Goal: Task Accomplishment & Management: Use online tool/utility

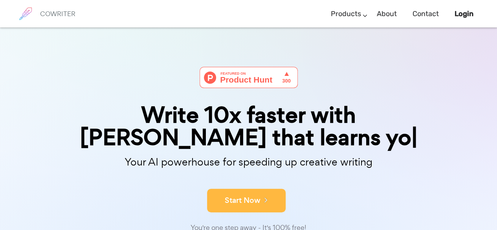
click at [231, 183] on form "Start Now" at bounding box center [248, 197] width 393 height 28
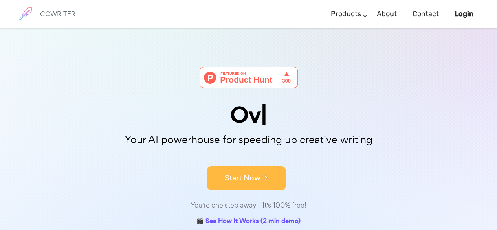
click at [231, 183] on button "Start Now" at bounding box center [246, 178] width 79 height 24
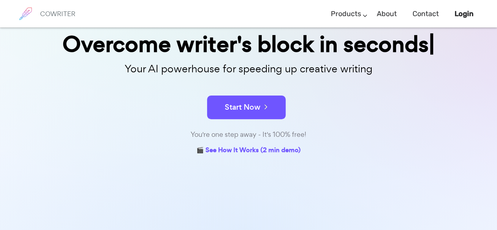
scroll to position [83, 0]
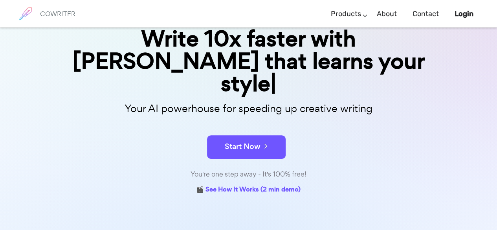
scroll to position [90, 0]
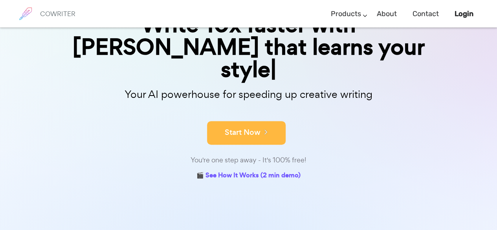
click at [260, 121] on button "Start Now" at bounding box center [246, 133] width 79 height 24
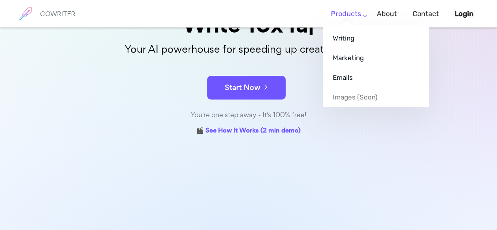
click at [351, 9] on link "Products" at bounding box center [346, 13] width 30 height 23
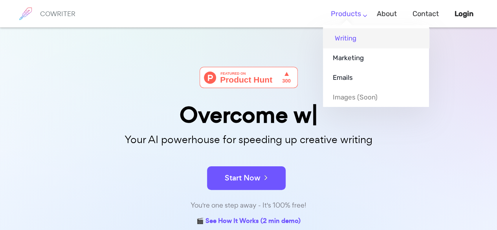
click at [349, 37] on link "Writing" at bounding box center [376, 38] width 106 height 20
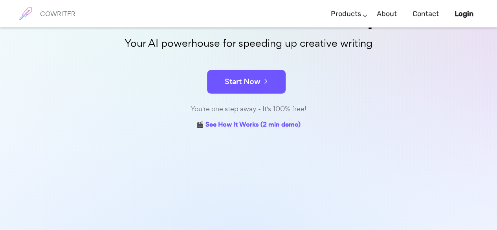
scroll to position [109, 0]
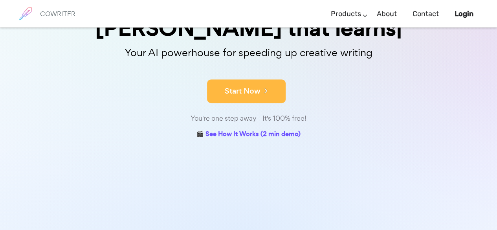
click at [245, 66] on div "Write 10x faster with AI that learns Your AI powerhouse for speeding up creativ…" at bounding box center [248, 49] width 393 height 183
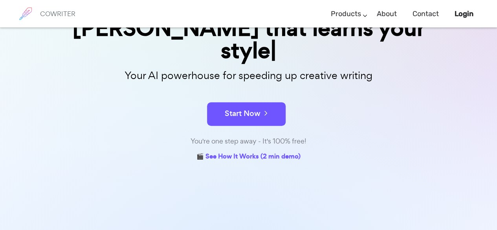
click at [247, 96] on form "Start Now" at bounding box center [248, 110] width 393 height 28
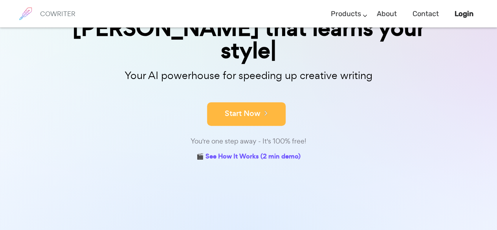
click at [248, 102] on button "Start Now" at bounding box center [246, 114] width 79 height 24
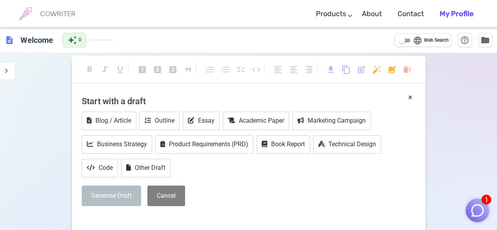
click at [158, 94] on h4 "Start with a draft" at bounding box center [249, 101] width 334 height 19
click at [243, 212] on div "format_bold format_italic format_underlined looks_one looks_two looks_3 format_…" at bounding box center [249, 160] width 354 height 202
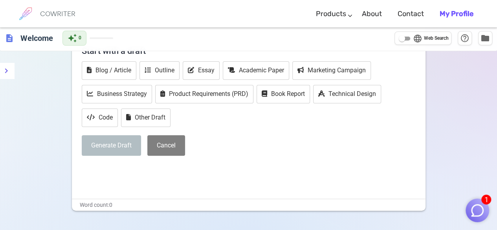
scroll to position [88, 0]
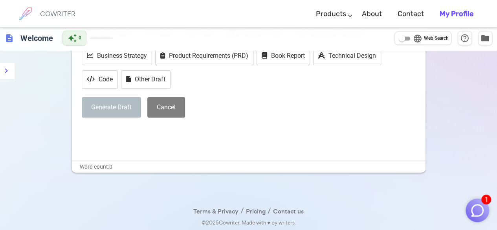
click at [219, 143] on div "× Start with a draft Blog / Article Outline Essay Academic Paper Marketing Camp…" at bounding box center [249, 81] width 354 height 157
click at [93, 109] on button "Generate Draft" at bounding box center [111, 107] width 59 height 21
click at [123, 142] on div "× Start with a draft Blog / Article Outline Essay Academic Paper Marketing Camp…" at bounding box center [249, 81] width 354 height 157
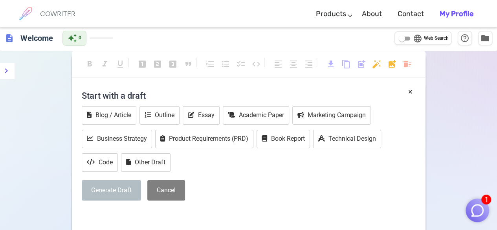
scroll to position [6, 0]
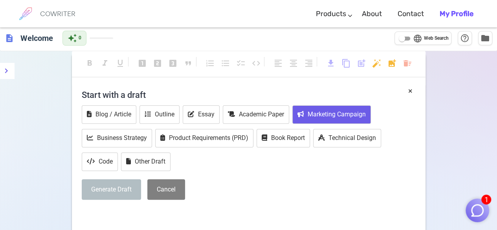
click at [345, 118] on button "Marketing Campaign" at bounding box center [332, 114] width 79 height 18
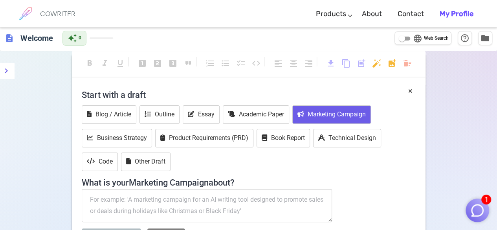
click at [120, 204] on textarea at bounding box center [207, 205] width 251 height 33
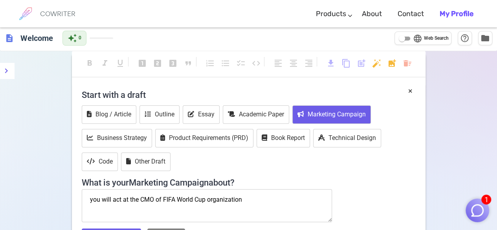
click at [91, 201] on textarea "you will act at the CMO of FIFA World Cup organization" at bounding box center [207, 205] width 251 height 33
click at [285, 202] on textarea "You will act at the CMO of FIFA World Cup organization" at bounding box center [207, 205] width 251 height 33
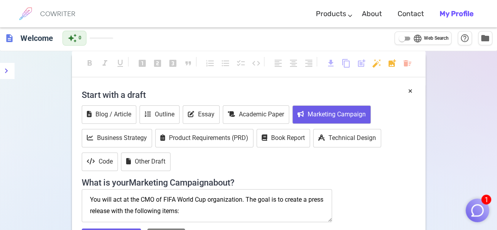
paste textarea "Press Release: A 1-page press release detailing the brand’s next steps and its …"
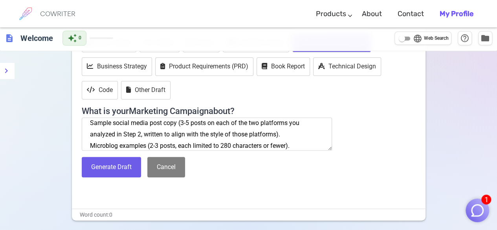
scroll to position [118, 0]
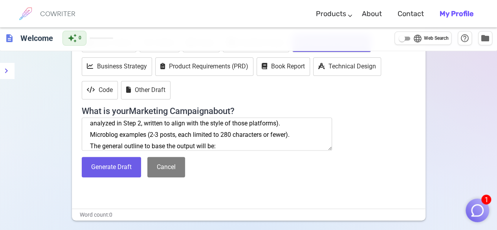
paste textarea "PRESS RELEASE FOR IMMEDIATE RELEASE FIFA Launches Global Fan Safety Commitment …"
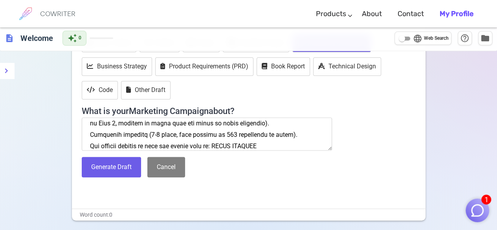
scroll to position [1285, 0]
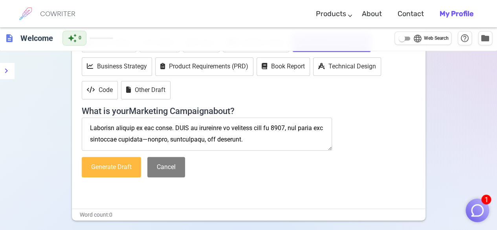
type textarea "You will act at the CMO of FIFA World Cup organization. The goal is to create a…"
click at [132, 172] on button "Generate Draft" at bounding box center [111, 167] width 59 height 21
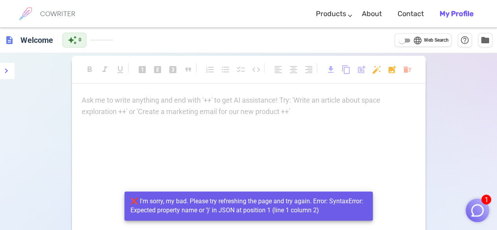
scroll to position [18, 0]
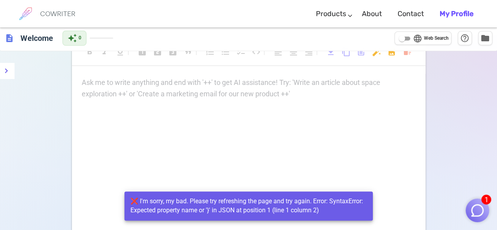
click at [479, 210] on img "button" at bounding box center [477, 210] width 15 height 15
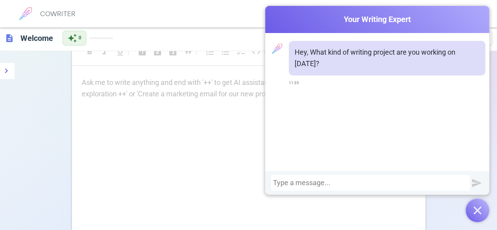
click at [479, 210] on img "button" at bounding box center [478, 210] width 8 height 8
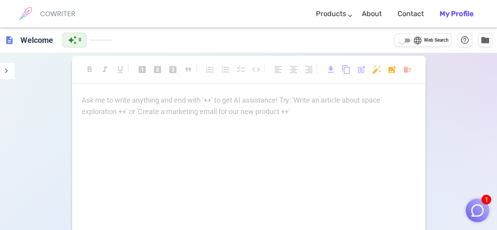
click at [215, 109] on div "Ask me to write anything and end with '++' to get AI assistance! Try: 'Write an…" at bounding box center [249, 106] width 334 height 23
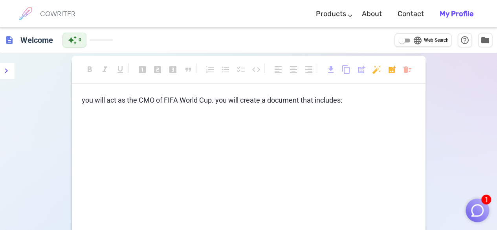
click at [361, 103] on p "you will act as the CMO of FIFA World Cup. you will create a document that incl…" at bounding box center [249, 100] width 334 height 11
click at [343, 100] on span "you will act as the CMO of FIFA World Cup. you will create a document that incl…" at bounding box center [212, 100] width 261 height 8
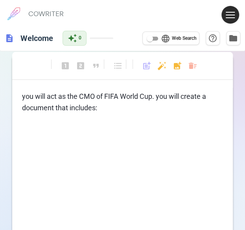
click at [121, 103] on p "you will act as the CMO of FIFA World Cup. you will create a document that incl…" at bounding box center [122, 102] width 201 height 23
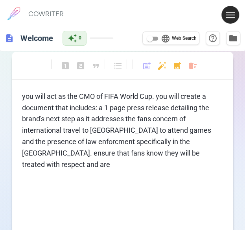
click at [88, 142] on span "you will act as the CMO of FIFA World Cup. you will create a document that incl…" at bounding box center [117, 130] width 191 height 76
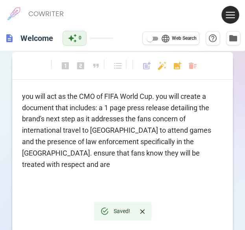
click at [76, 171] on div "you will act as the CMO of FIFA World Cup. you will create a document that incl…" at bounding box center [122, 169] width 221 height 157
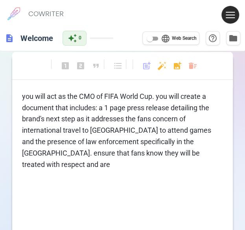
click at [75, 168] on p "you will act as the CMO of FIFA World Cup. you will create a document that incl…" at bounding box center [122, 130] width 201 height 79
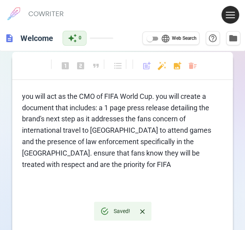
click at [103, 151] on span "you will act as the CMO of FIFA World Cup. you will create a document that incl…" at bounding box center [117, 130] width 191 height 76
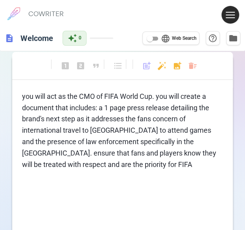
click at [167, 162] on p "you will act as the CMO of FIFA World Cup. you will create a document that incl…" at bounding box center [122, 130] width 201 height 79
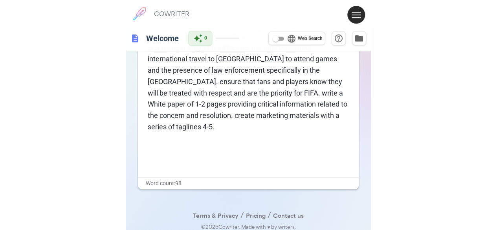
scroll to position [76, 0]
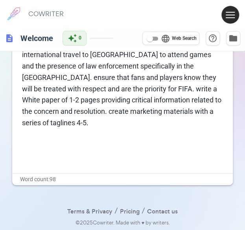
click at [120, 126] on p "you will act as the CMO of FIFA World Cup. you will create a document that incl…" at bounding box center [122, 71] width 201 height 113
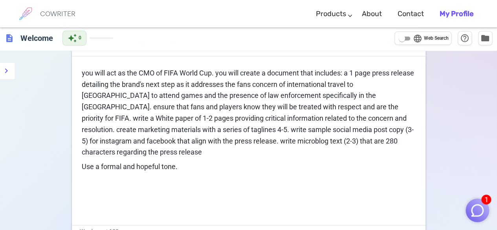
scroll to position [0, 0]
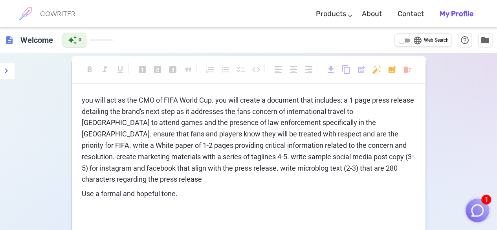
click at [416, 40] on span "language" at bounding box center [417, 40] width 9 height 9
click at [416, 40] on input "language Web Search" at bounding box center [402, 40] width 28 height 9
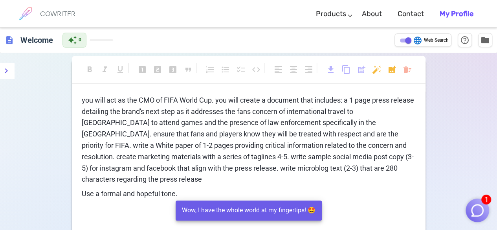
click at [416, 40] on span "language" at bounding box center [417, 40] width 9 height 9
click at [416, 40] on input "language Web Search" at bounding box center [408, 40] width 28 height 9
checkbox input "false"
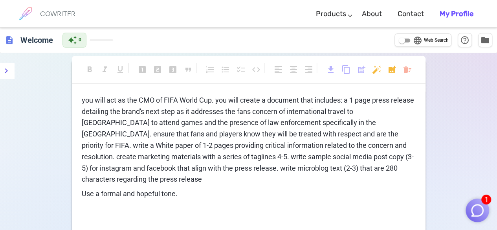
click at [220, 190] on p "Use a formal and hopeful tone." at bounding box center [249, 193] width 334 height 11
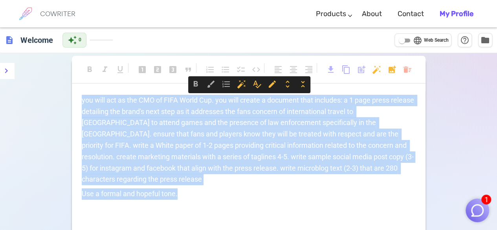
drag, startPoint x: 219, startPoint y: 189, endPoint x: 78, endPoint y: 90, distance: 172.3
click at [77, 90] on div "format_bold format_italic format_underlined looks_one looks_two looks_3 format_…" at bounding box center [249, 161] width 354 height 205
copy div "you will act as the CMO of FIFA World Cup. you will create a document that incl…"
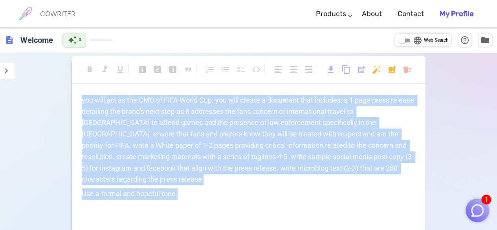
click at [57, 13] on h6 "COWRITER" at bounding box center [57, 13] width 35 height 7
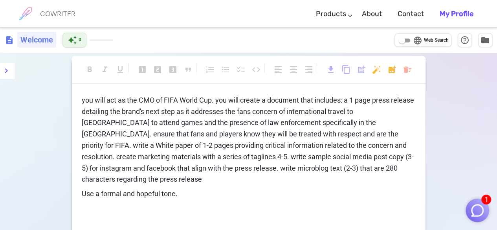
click at [20, 41] on h6 "Welcome" at bounding box center [36, 40] width 39 height 16
click at [7, 39] on span "description" at bounding box center [9, 39] width 9 height 9
click at [51, 18] on div "COWRITER" at bounding box center [57, 14] width 35 height 28
click at [60, 15] on h6 "COWRITER" at bounding box center [57, 13] width 35 height 7
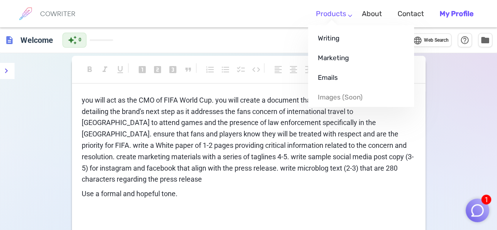
click at [335, 12] on li "Products Writing Marketing Emails Images (soon)" at bounding box center [331, 13] width 46 height 23
click at [335, 36] on link "Writing" at bounding box center [361, 38] width 106 height 20
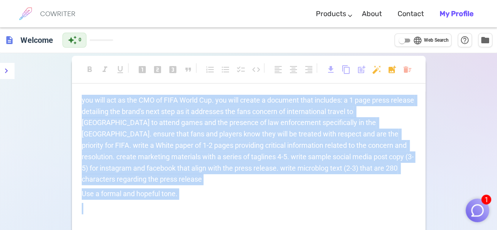
drag, startPoint x: 493, startPoint y: 92, endPoint x: 491, endPoint y: 104, distance: 12.0
click at [494, 105] on div "format_bold format_italic format_underlined looks_one looks_two looks_3 format_…" at bounding box center [248, 187] width 497 height 269
click at [426, 85] on div "format_bold format_italic format_underlined looks_one looks_two looks_3 format_…" at bounding box center [248, 187] width 497 height 269
click at [340, 142] on span "you will act as the CMO of FIFA World Cup. you will create a document that incl…" at bounding box center [249, 140] width 334 height 88
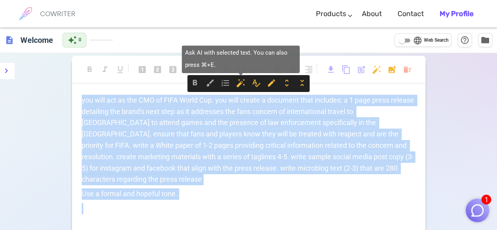
click at [243, 82] on span "auto_fix_high" at bounding box center [240, 82] width 9 height 9
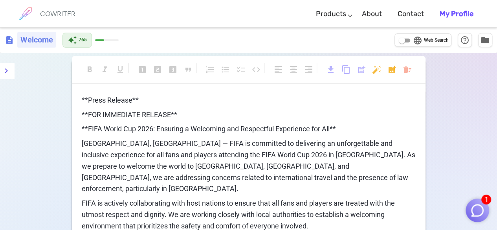
click at [29, 39] on h6 "Welcome" at bounding box center [36, 40] width 39 height 16
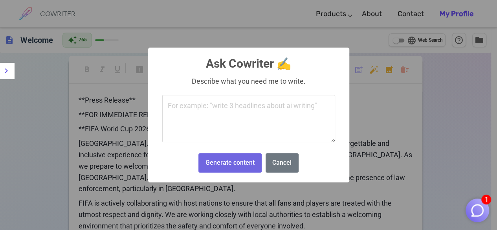
click at [278, 157] on button "Cancel" at bounding box center [282, 162] width 33 height 19
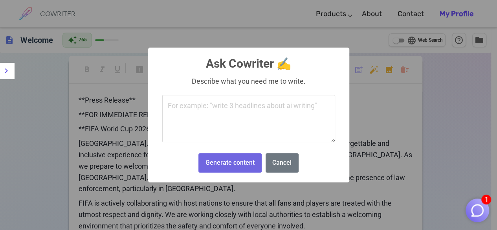
click at [256, 116] on textarea at bounding box center [248, 119] width 173 height 48
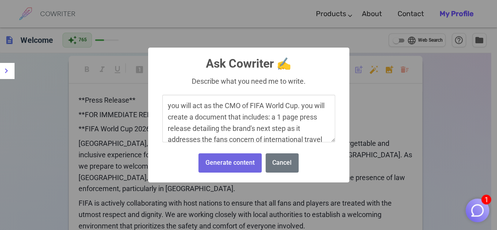
drag, startPoint x: 266, startPoint y: 126, endPoint x: 153, endPoint y: 90, distance: 118.0
click at [153, 90] on div "× Ask Cowriter ✍️ Describe what you need me to write. you will act as the CMO o…" at bounding box center [248, 115] width 201 height 135
type textarea "you will act as the CMO of FIFA World Cup. you will create a document that incl…"
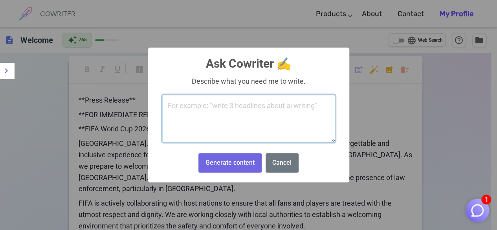
paste textarea "ou are acting as FIFA’s Chief Marketing Officer. Your task is to generate a com…"
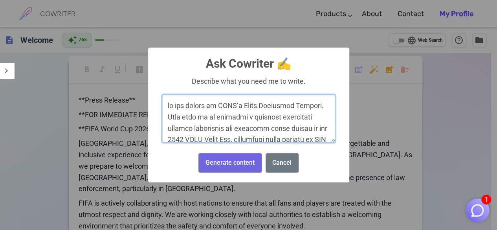
scroll to position [988, 0]
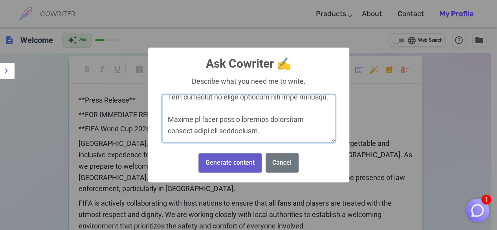
type textarea "ou are acting as FIFA’s Chief Marketing Officer. Your task is to generate a com…"
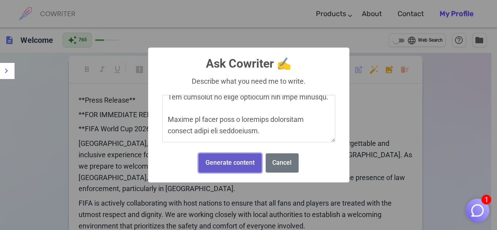
click at [213, 162] on button "Generate content" at bounding box center [230, 162] width 63 height 19
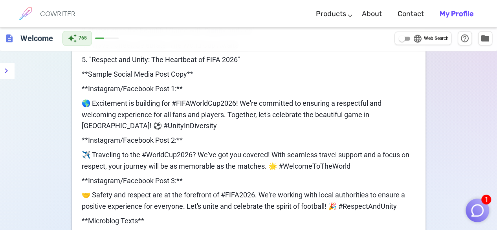
scroll to position [796, 0]
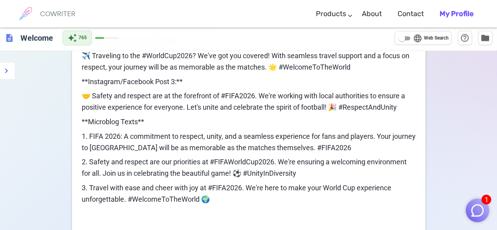
click at [239, 208] on p "﻿" at bounding box center [249, 213] width 334 height 11
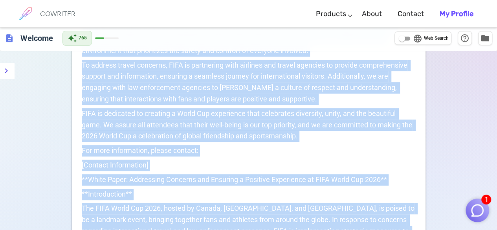
scroll to position [0, 0]
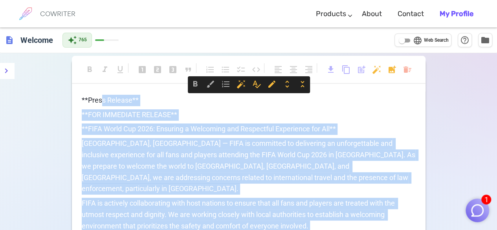
drag, startPoint x: 239, startPoint y: 199, endPoint x: 100, endPoint y: -13, distance: 253.1
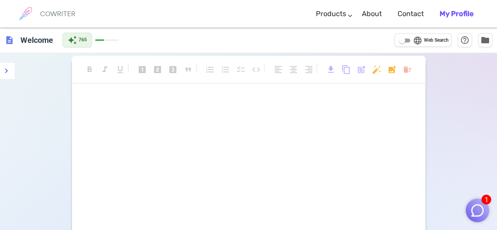
click at [135, 129] on div "﻿ ﻿" at bounding box center [249, 173] width 354 height 157
click at [105, 93] on div "format_bold format_italic format_underlined looks_one looks_two looks_3 format_…" at bounding box center [249, 161] width 354 height 205
click at [113, 103] on p "﻿" at bounding box center [249, 100] width 334 height 11
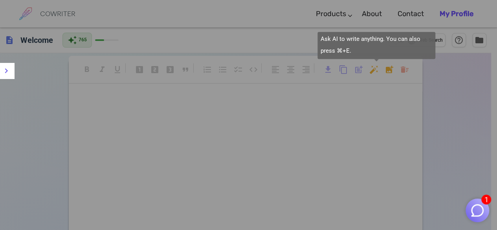
click at [374, 68] on body "1 COWRITER Products Writing Marketing Emails Images (soon) About Contact My Pro…" at bounding box center [248, 161] width 497 height 322
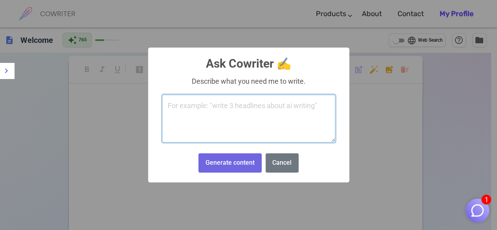
click at [233, 110] on textarea at bounding box center [248, 119] width 173 height 48
paste textarea "ou are acting as FIFA’s Chief Marketing Officer. Your task is to generate a com…"
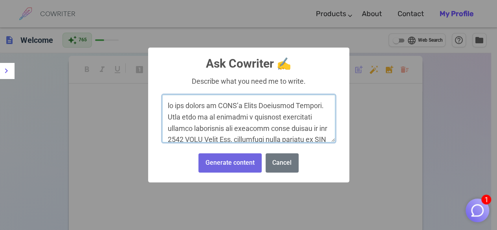
scroll to position [988, 0]
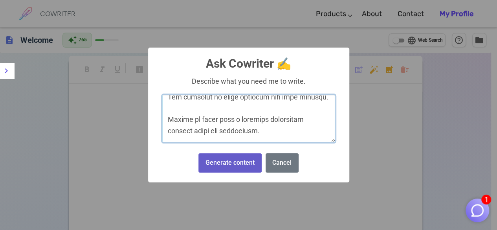
type textarea "ou are acting as FIFA’s Chief Marketing Officer. Your task is to generate a com…"
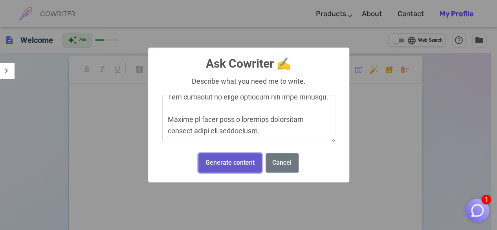
click at [233, 158] on button "Generate content" at bounding box center [230, 162] width 63 height 19
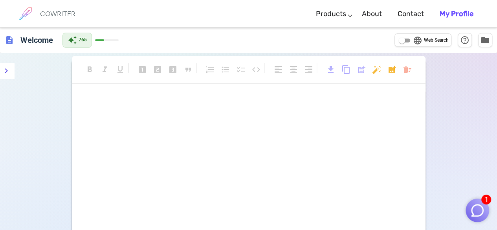
click at [213, 134] on p "﻿" at bounding box center [249, 128] width 334 height 11
click at [190, 111] on p "﻿" at bounding box center [249, 114] width 334 height 11
click at [185, 98] on p "﻿" at bounding box center [249, 100] width 334 height 11
click at [371, 71] on div "format_bold format_italic format_underlined looks_one looks_two looks_3 format_…" at bounding box center [249, 73] width 354 height 21
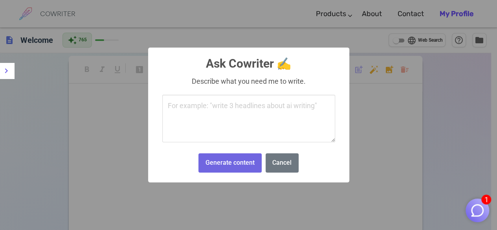
click at [374, 71] on body "1 COWRITER Products Writing Marketing Emails Images (soon) About Contact My Pro…" at bounding box center [248, 161] width 497 height 322
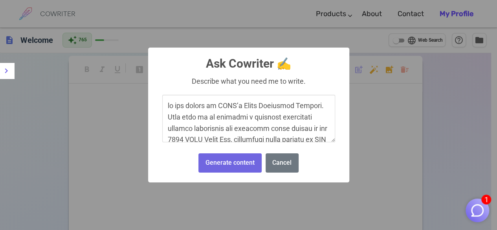
scroll to position [988, 0]
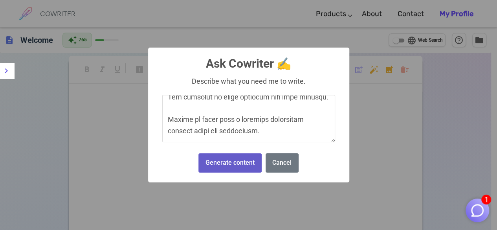
type textarea "ou are acting as FIFA’s Chief Marketing Officer. Your task is to generate a com…"
click at [242, 159] on button "Generate content" at bounding box center [230, 162] width 63 height 19
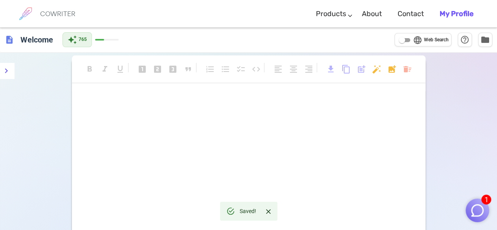
scroll to position [0, 0]
click at [66, 8] on div "COWRITER" at bounding box center [57, 14] width 35 height 28
click at [49, 14] on h6 "COWRITER" at bounding box center [57, 13] width 35 height 7
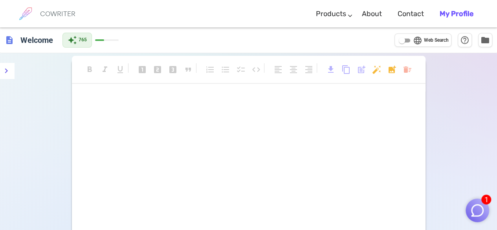
click at [25, 14] on img at bounding box center [26, 14] width 20 height 20
click at [11, 42] on span "description" at bounding box center [9, 39] width 9 height 9
click at [41, 43] on h6 "Welcome" at bounding box center [36, 40] width 39 height 16
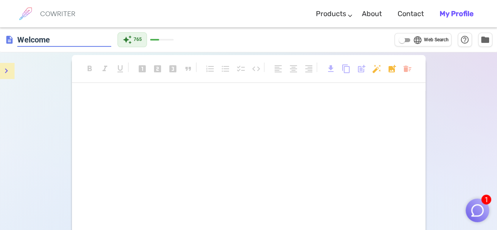
click at [12, 70] on button "menu" at bounding box center [6, 71] width 16 height 16
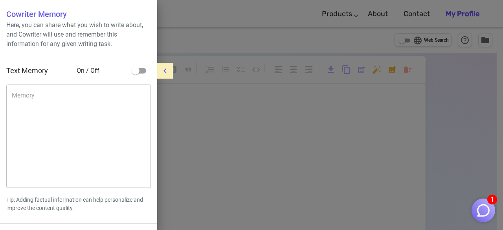
click at [164, 76] on button "menu" at bounding box center [165, 71] width 16 height 16
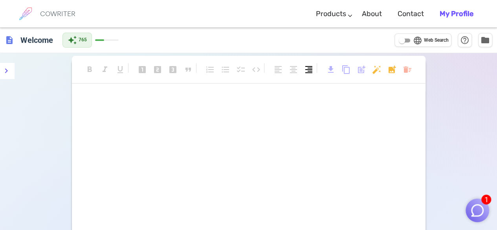
click at [310, 74] on span "format_align_right" at bounding box center [308, 69] width 9 height 9
click at [407, 41] on input "language Web Search" at bounding box center [402, 40] width 28 height 9
checkbox input "true"
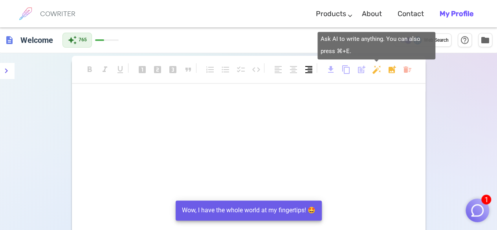
click at [377, 74] on body "1 COWRITER Products Writing Marketing Emails Images (soon) About Contact My Pro…" at bounding box center [248, 161] width 497 height 322
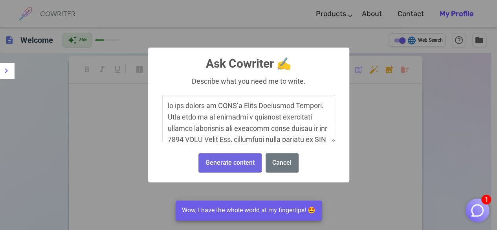
scroll to position [988, 0]
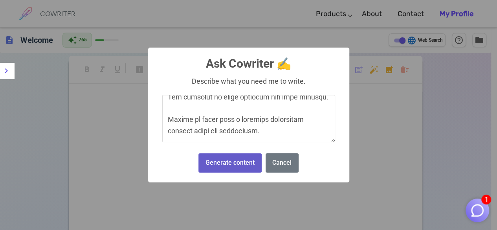
type textarea "ou are acting as FIFA’s Chief Marketing Officer. Your task is to generate a com…"
click at [238, 162] on button "Generate content" at bounding box center [230, 162] width 63 height 19
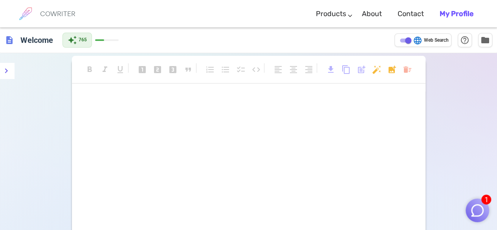
click at [295, 151] on div "﻿ ﻿ ﻿ ﻿ ﻿" at bounding box center [249, 129] width 334 height 69
click at [175, 117] on p "﻿" at bounding box center [249, 114] width 334 height 11
click at [169, 108] on div "﻿ ﻿ ﻿ ﻿ ﻿" at bounding box center [249, 129] width 334 height 69
click at [277, 69] on span "format_align_left" at bounding box center [278, 69] width 9 height 9
click at [278, 212] on div "﻿ ﻿ ﻿ ﻿ ﻿" at bounding box center [249, 173] width 354 height 157
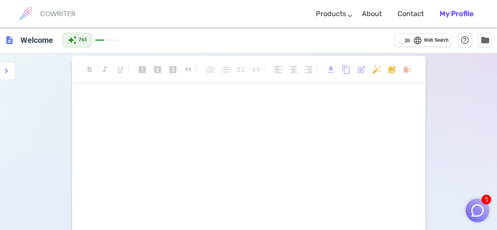
click at [188, 120] on p "﻿" at bounding box center [249, 114] width 334 height 11
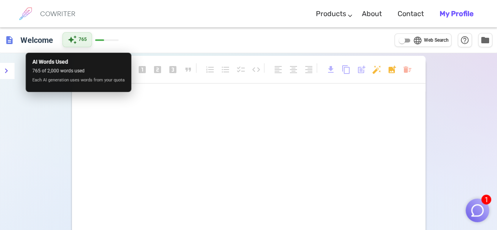
click at [70, 43] on span "auto_awesome" at bounding box center [72, 39] width 9 height 9
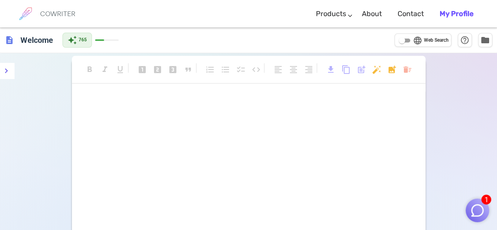
click at [137, 129] on p "﻿" at bounding box center [249, 128] width 334 height 11
click at [461, 41] on span "help_outline" at bounding box center [465, 39] width 9 height 9
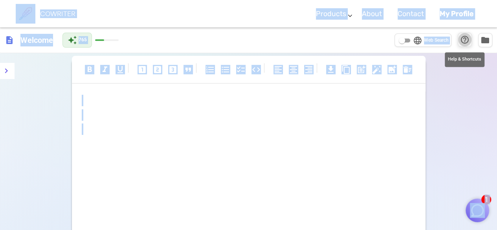
click at [462, 44] on span "help_outline" at bounding box center [465, 39] width 9 height 9
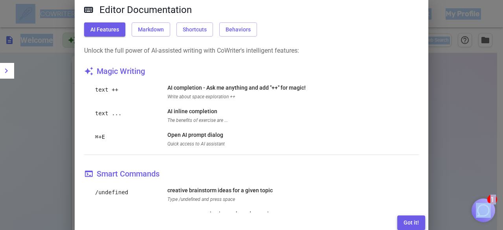
click at [409, 216] on button "Got it!" at bounding box center [412, 223] width 28 height 15
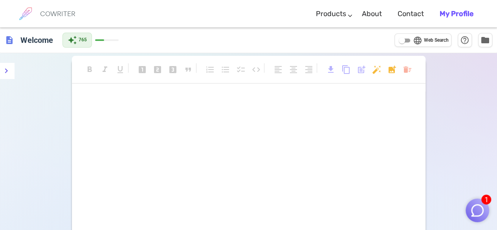
click at [358, 107] on div "﻿ ﻿ ﻿" at bounding box center [249, 115] width 334 height 40
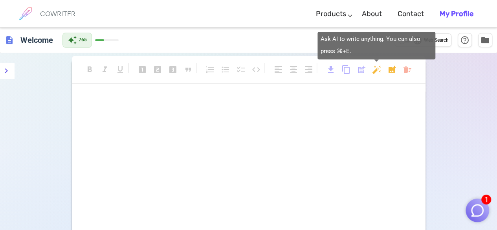
click at [375, 72] on body "1 COWRITER Products Writing Marketing Emails Images (soon) About Contact My Pro…" at bounding box center [248, 161] width 497 height 322
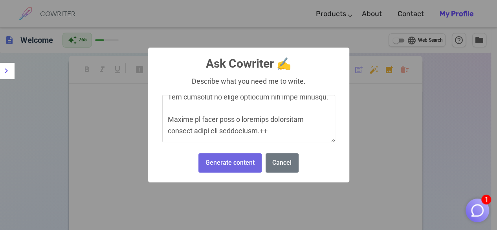
scroll to position [994, 0]
type textarea "lo ips dolors am CONS’a Elits Doeiusmod Tempori. Utla etdo ma al enimadmi v qui…"
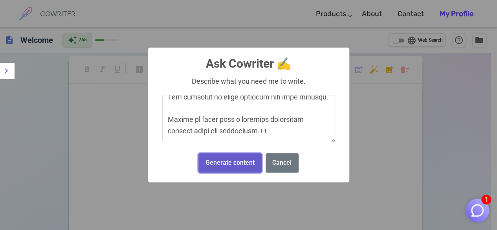
click at [228, 164] on button "Generate content" at bounding box center [230, 162] width 63 height 19
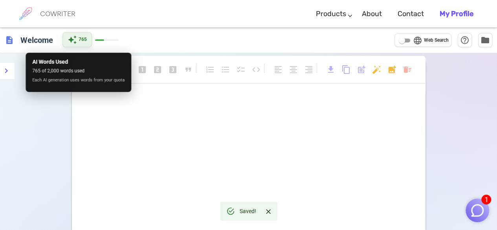
click at [75, 38] on span "auto_awesome" at bounding box center [72, 39] width 9 height 9
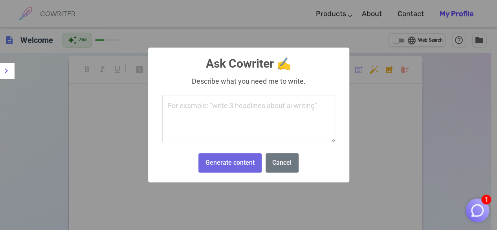
click at [375, 70] on body "1 COWRITER Products Writing Marketing Emails Images (soon) About Contact My Pro…" at bounding box center [248, 161] width 497 height 322
click at [230, 148] on div "× Ask Cowriter ✍️ Describe what you need me to write. Generate content No Cancel" at bounding box center [248, 115] width 201 height 135
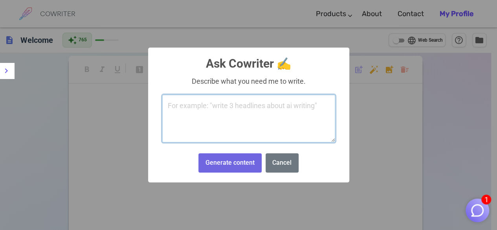
click at [204, 116] on textarea at bounding box center [248, 119] width 173 height 48
paste textarea "Act as FIFA’s CMO and create an assignment package addressing fan concerns abou…"
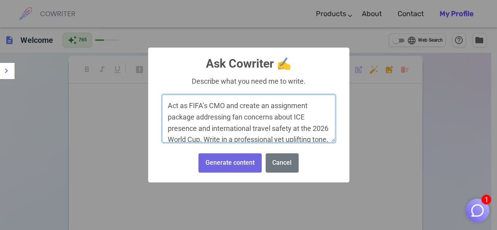
scroll to position [251, 0]
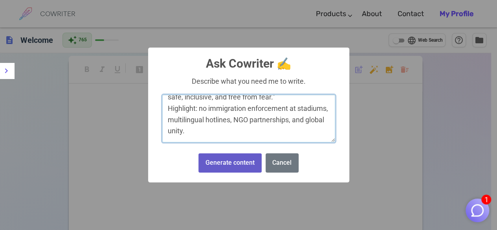
type textarea "Act as FIFA’s CMO and create an assignment package addressing fan concerns abou…"
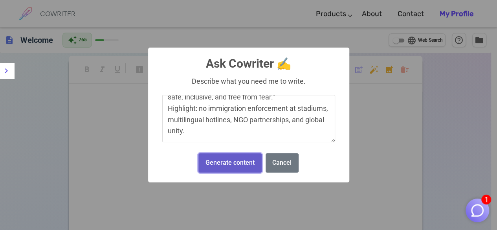
click at [229, 166] on button "Generate content" at bounding box center [230, 162] width 63 height 19
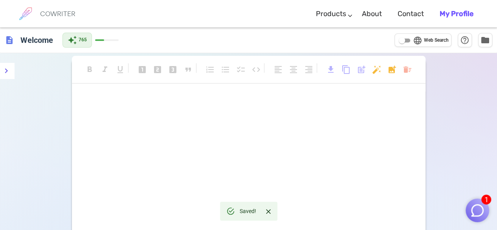
click at [283, 123] on p "﻿" at bounding box center [249, 128] width 334 height 11
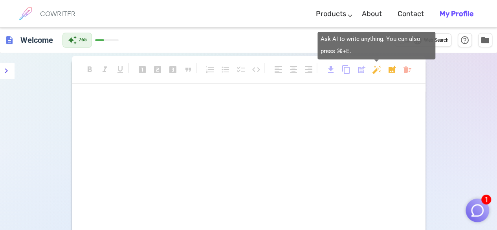
click at [378, 74] on body "1 COWRITER Products Writing Marketing Emails Images (soon) About Contact My Pro…" at bounding box center [248, 161] width 497 height 322
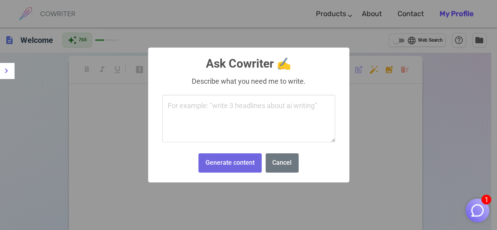
click at [263, 136] on textarea at bounding box center [248, 119] width 173 height 48
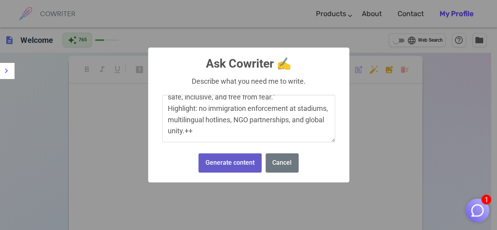
type textarea "Act as FIFA’s CMO and create an assignment package addressing fan concerns abou…"
click at [229, 168] on button "Generate content" at bounding box center [230, 162] width 63 height 19
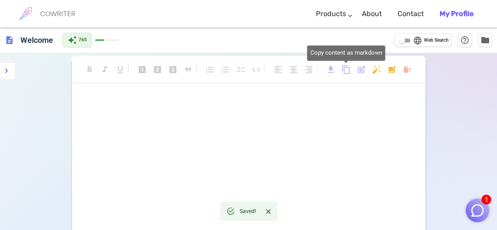
click at [350, 68] on span "content_copy" at bounding box center [346, 69] width 9 height 9
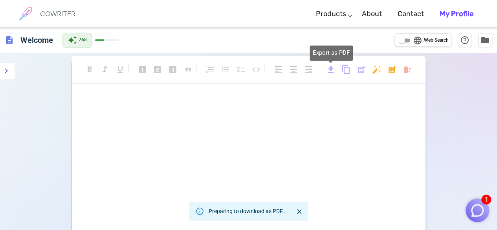
click at [334, 67] on span "download" at bounding box center [330, 69] width 9 height 9
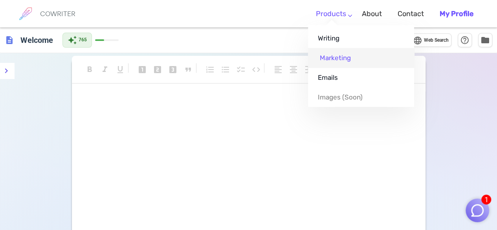
click at [339, 57] on link "Marketing" at bounding box center [361, 58] width 106 height 20
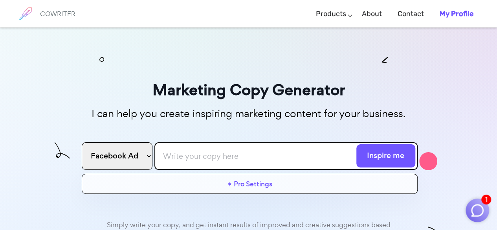
click at [59, 7] on div "COWRITER" at bounding box center [57, 14] width 35 height 28
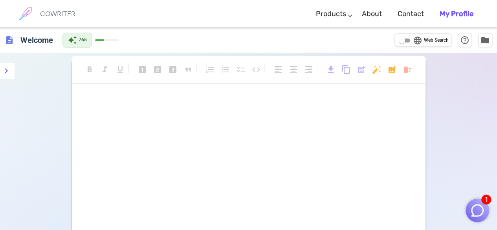
click at [173, 129] on p "﻿" at bounding box center [249, 128] width 334 height 11
click at [149, 104] on p "﻿" at bounding box center [249, 100] width 334 height 11
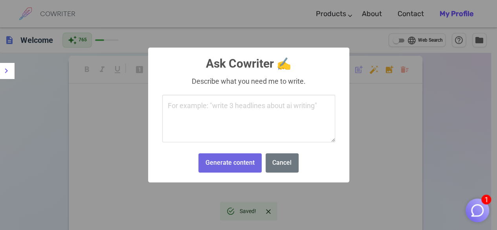
click at [375, 74] on body "1 COWRITER Products Writing Marketing Emails Images (soon) About Contact My Pro…" at bounding box center [248, 161] width 497 height 322
click at [275, 114] on textarea at bounding box center [248, 119] width 173 height 48
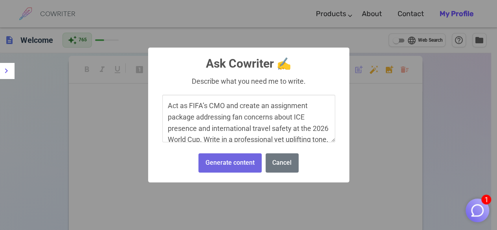
scroll to position [251, 0]
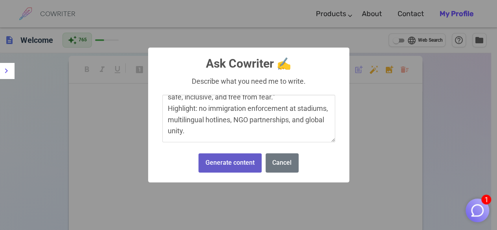
type textarea "Act as FIFA’s CMO and create an assignment package addressing fan concerns abou…"
click at [227, 160] on button "Generate content" at bounding box center [230, 162] width 63 height 19
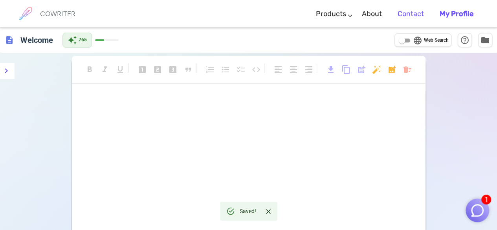
click at [416, 15] on link "Contact" at bounding box center [411, 13] width 26 height 23
click at [381, 8] on link "About" at bounding box center [372, 13] width 20 height 23
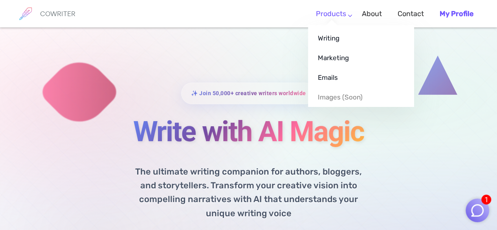
click at [346, 17] on link "Products" at bounding box center [331, 13] width 30 height 23
click at [335, 40] on link "Writing" at bounding box center [361, 38] width 106 height 20
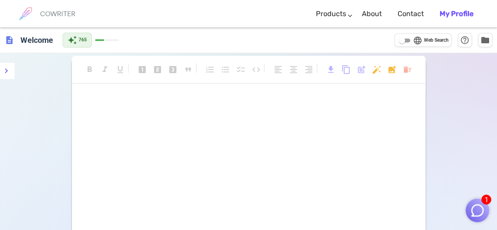
click at [251, 129] on p "﻿" at bounding box center [249, 128] width 334 height 11
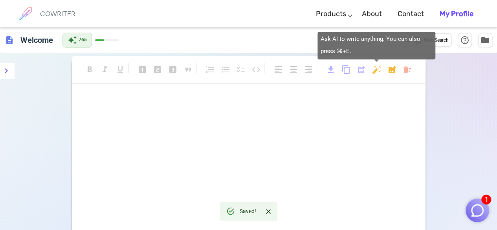
click at [376, 70] on body "1 COWRITER Products Writing Marketing Emails Images (soon) About Contact My Pro…" at bounding box center [248, 161] width 497 height 322
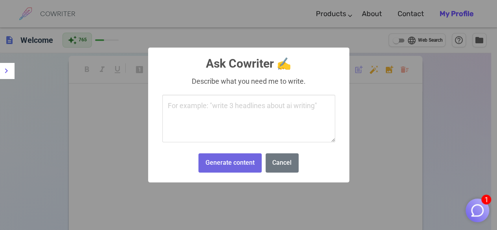
click at [266, 137] on textarea at bounding box center [248, 119] width 173 height 48
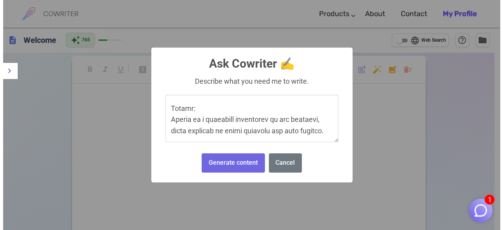
scroll to position [557, 0]
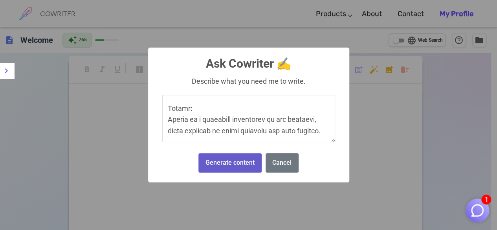
type textarea "Lor ips DOLO’s Ametc Adipiscin Elitsed. Doeius t inci utlaboreet dolorem aliqua…"
click at [243, 164] on button "Generate content" at bounding box center [230, 162] width 63 height 19
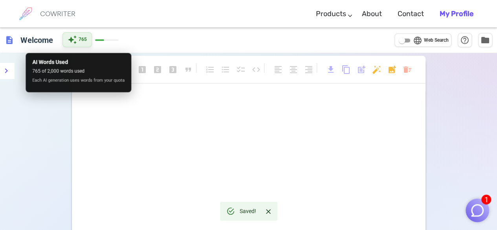
click at [82, 39] on span "765" at bounding box center [83, 40] width 8 height 8
click at [55, 68] on span "765 of 2,000 words used" at bounding box center [78, 72] width 92 height 8
click at [41, 61] on p "AI Words Used" at bounding box center [78, 62] width 92 height 8
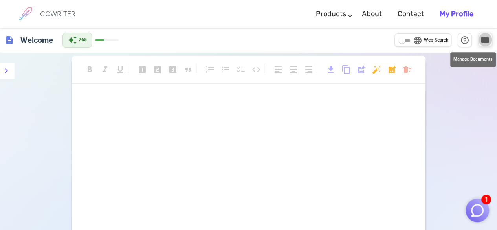
click at [486, 45] on button "folder" at bounding box center [486, 40] width 14 height 14
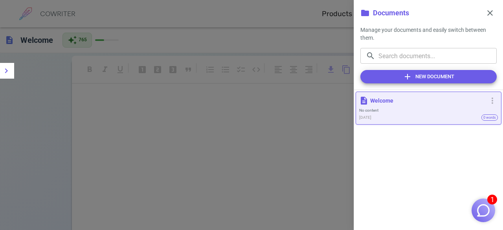
click at [488, 24] on div "folder Documents close Manage your documents and easily switch between them. ​ …" at bounding box center [428, 45] width 149 height 90
click at [486, 12] on span "close" at bounding box center [490, 12] width 9 height 9
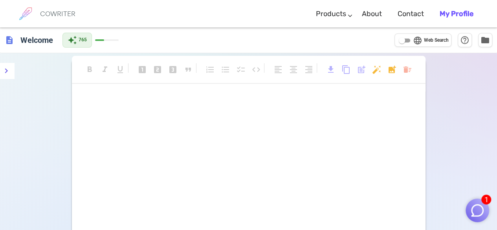
click at [7, 38] on span "description" at bounding box center [9, 39] width 9 height 9
drag, startPoint x: 5, startPoint y: 59, endPoint x: 4, endPoint y: 67, distance: 7.9
click at [4, 66] on div "1 COWRITER Products Writing Marketing Emails Images (soon) About Contact My Pro…" at bounding box center [248, 175] width 497 height 295
click at [4, 68] on icon "menu" at bounding box center [6, 70] width 9 height 9
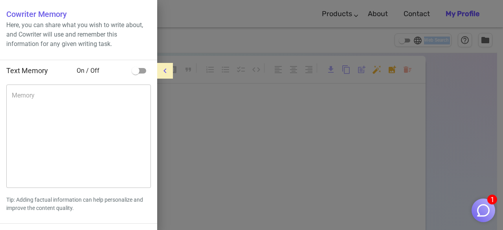
click at [145, 74] on input "checkbox" at bounding box center [135, 70] width 45 height 15
checkbox input "true"
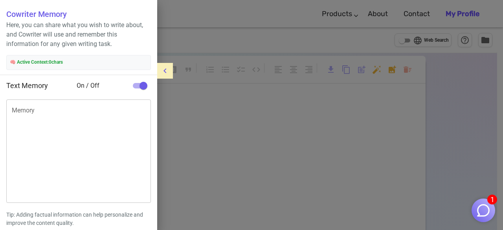
drag, startPoint x: 169, startPoint y: 153, endPoint x: 163, endPoint y: 195, distance: 42.2
click at [163, 195] on div "Cowriter Memory Here, you can share what you wish to write about, and Cowriter …" at bounding box center [251, 115] width 503 height 230
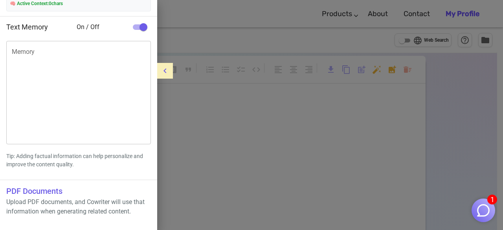
scroll to position [79, 0]
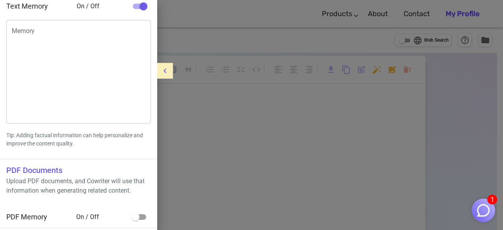
click at [31, 213] on span "PDF Memory" at bounding box center [26, 217] width 41 height 8
click at [140, 219] on input "checkbox" at bounding box center [135, 217] width 45 height 15
checkbox input "true"
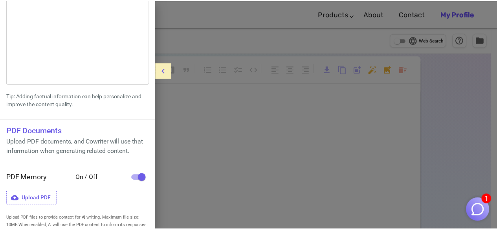
scroll to position [0, 0]
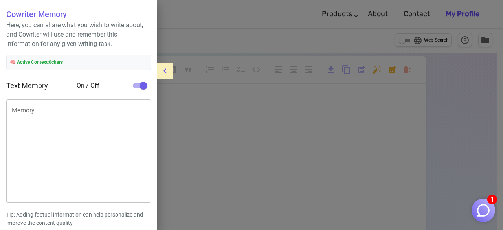
click at [273, 108] on div at bounding box center [251, 115] width 503 height 230
